Goal: Task Accomplishment & Management: Complete application form

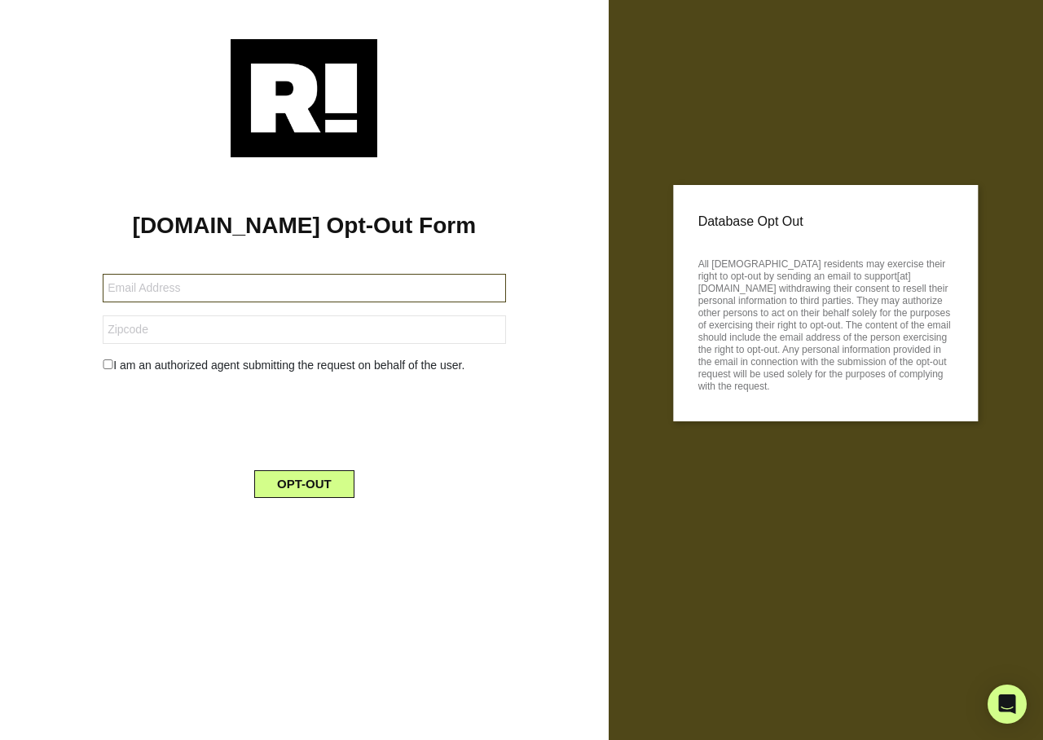
type input "[EMAIL_ADDRESS][DOMAIN_NAME]"
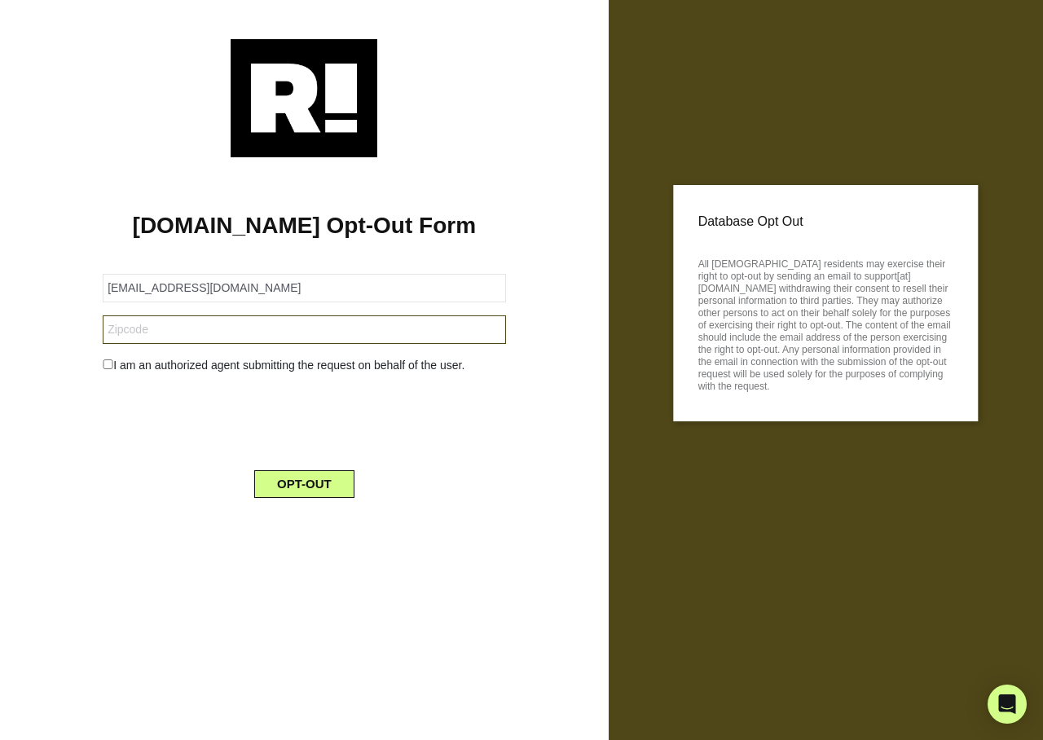
type input "29680"
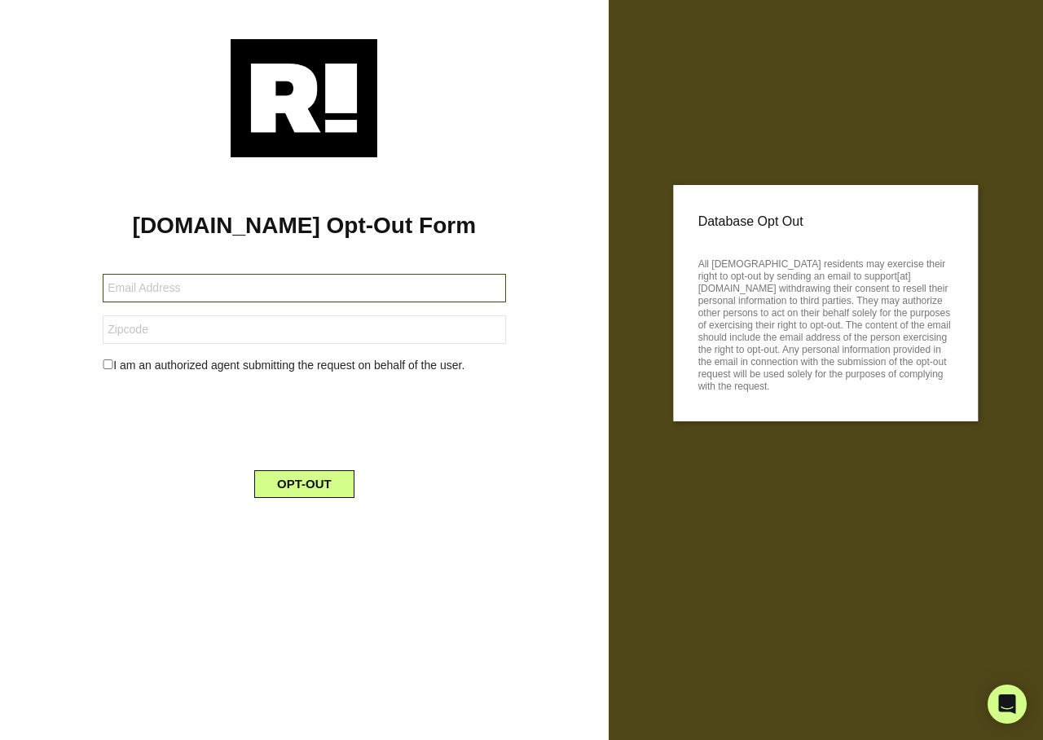
type input "[EMAIL_ADDRESS][DOMAIN_NAME]"
type input "29680"
type input "[EMAIL_ADDRESS][DOMAIN_NAME]"
type input "29680"
type input "[EMAIL_ADDRESS][DOMAIN_NAME]"
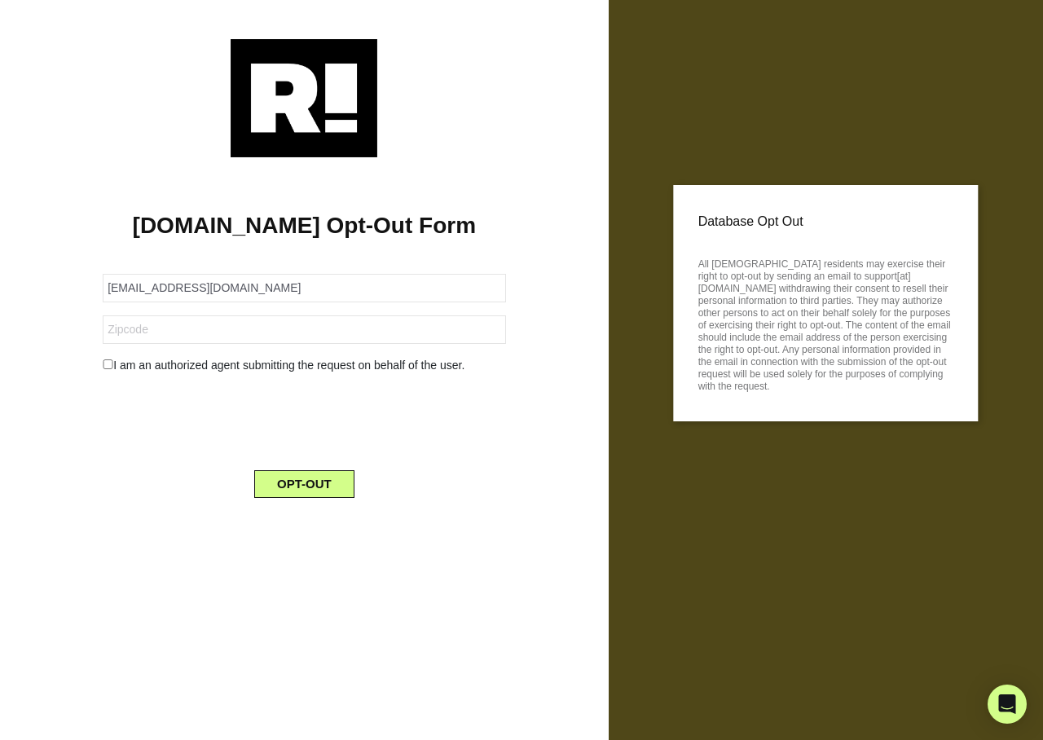
type input "97124"
type input "bdstiehm@gmail.com"
type input "97124"
type input "[EMAIL_ADDRESS][DOMAIN_NAME]"
type input "97124"
